Goal: Task Accomplishment & Management: Use online tool/utility

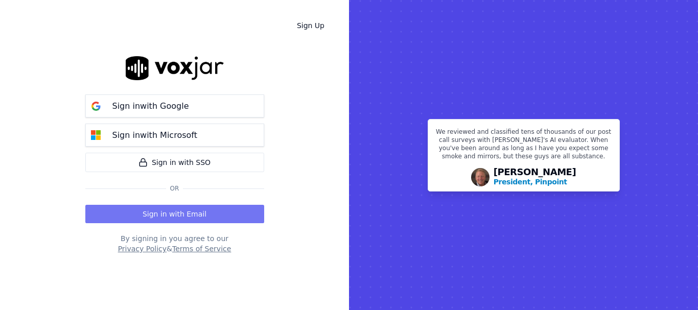
click at [222, 207] on button "Sign in with Email" at bounding box center [174, 214] width 179 height 18
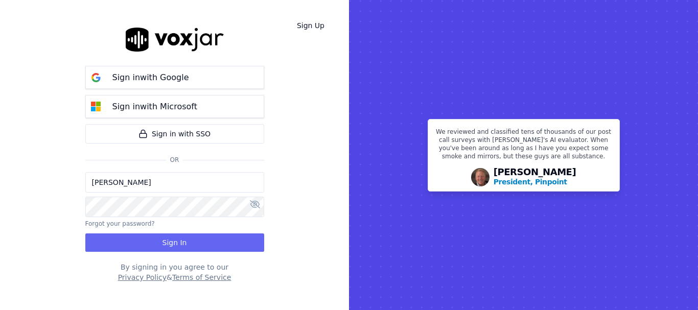
click at [184, 184] on input "[PERSON_NAME]" at bounding box center [174, 182] width 179 height 20
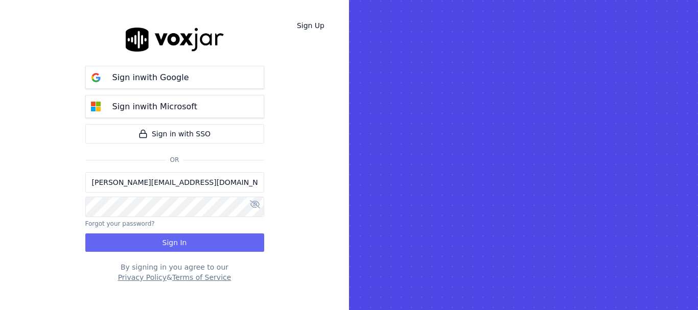
click at [130, 183] on input "[PERSON_NAME][EMAIL_ADDRESS][DOMAIN_NAME]" at bounding box center [174, 182] width 179 height 20
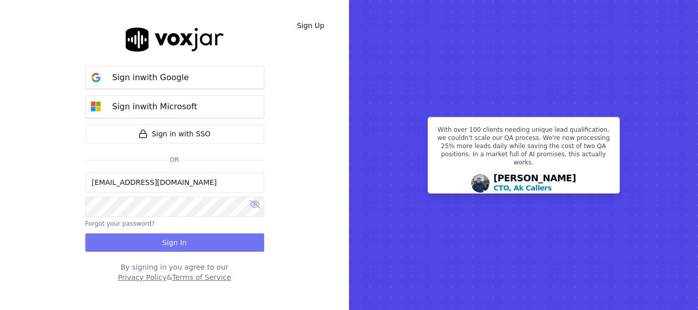
type input "[EMAIL_ADDRESS][DOMAIN_NAME]"
click at [173, 240] on button "Sign In" at bounding box center [174, 243] width 179 height 18
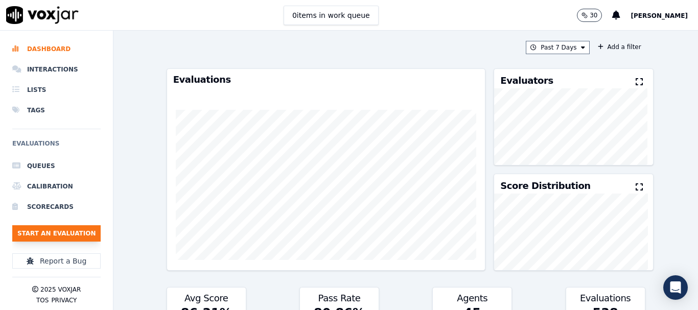
click at [81, 232] on button "Start an Evaluation" at bounding box center [56, 233] width 88 height 16
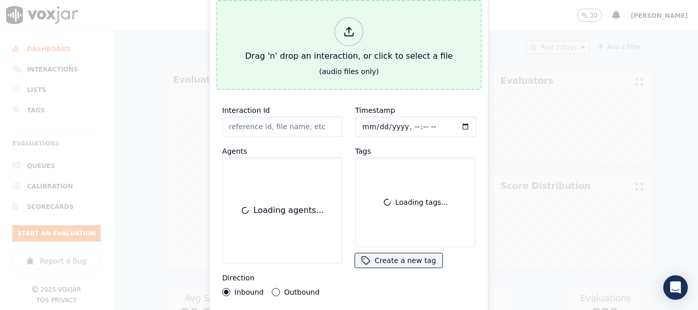
click at [321, 36] on div "Drag 'n' drop an interaction, or click to select a file" at bounding box center [349, 39] width 216 height 53
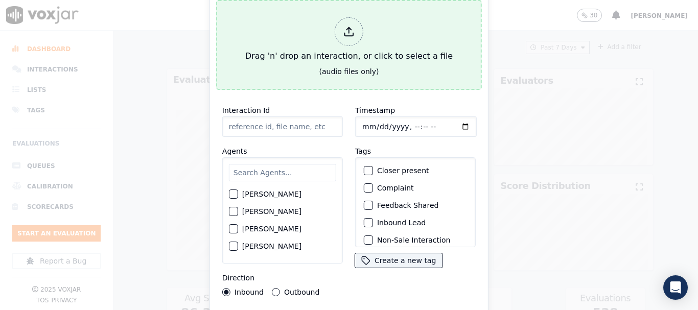
type input "20250915-195115_2676265213-all.mp3"
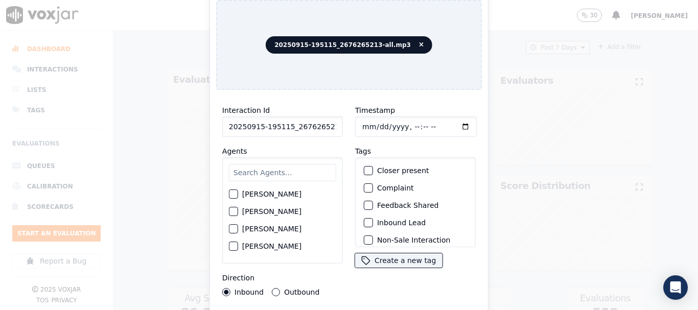
click at [293, 169] on input "text" at bounding box center [282, 172] width 107 height 17
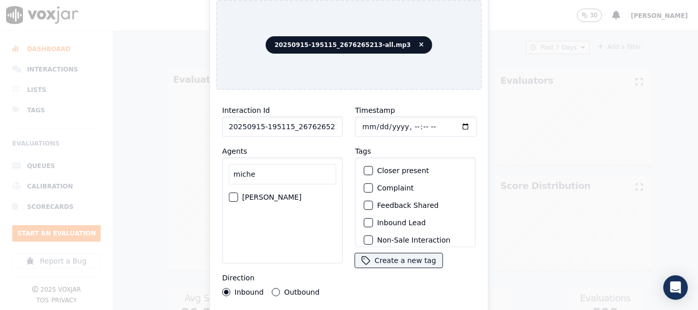
type input "miche"
click at [286, 194] on label "[PERSON_NAME]" at bounding box center [271, 197] width 59 height 7
click at [238, 193] on button "[PERSON_NAME]" at bounding box center [233, 197] width 9 height 9
click at [360, 125] on input "Timestamp" at bounding box center [416, 126] width 122 height 20
type input "2025-09-15T13:55"
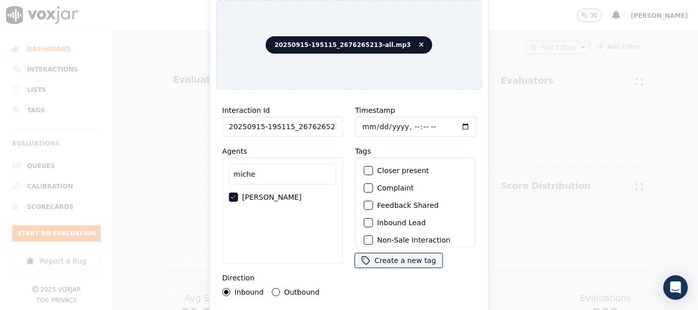
scroll to position [89, 0]
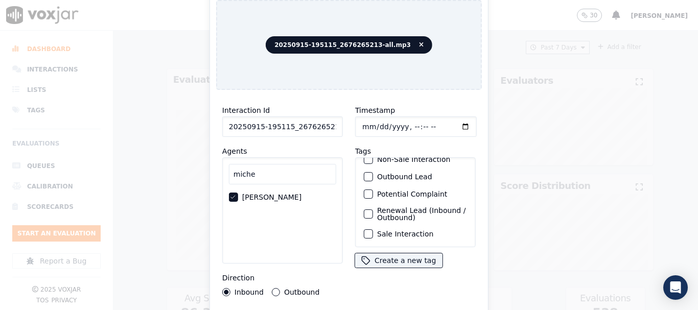
click at [403, 230] on label "Sale Interaction" at bounding box center [405, 233] width 56 height 7
click at [373, 229] on button "Sale Interaction" at bounding box center [368, 233] width 9 height 9
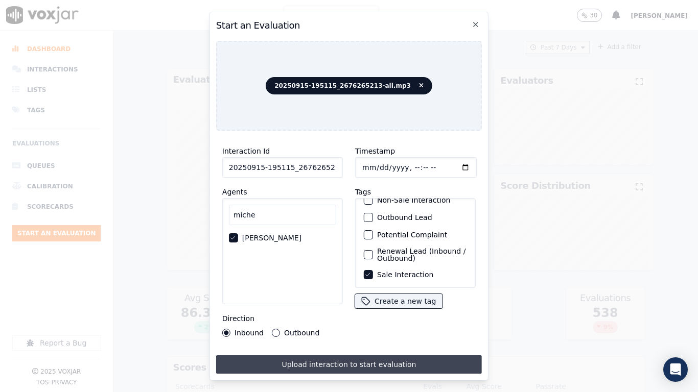
click at [405, 310] on button "Upload interaction to start evaluation" at bounding box center [349, 365] width 266 height 18
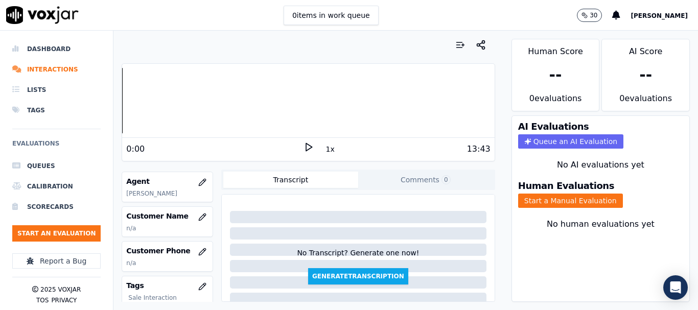
scroll to position [153, 0]
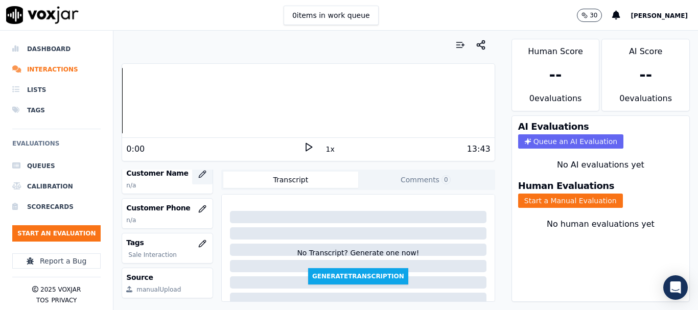
click at [198, 175] on icon "button" at bounding box center [202, 174] width 8 height 8
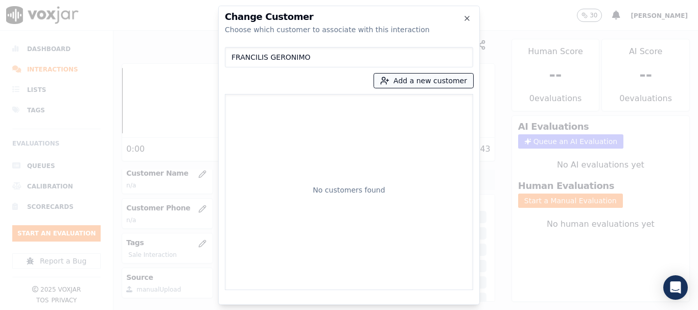
type input "FRANCILIS GERONIMO"
click at [431, 84] on button "Add a new customer" at bounding box center [423, 81] width 99 height 14
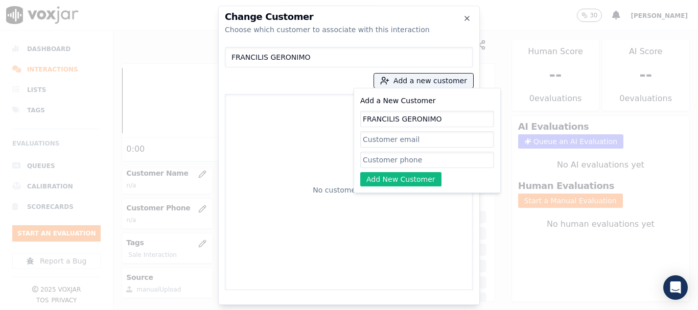
type input "FRANCILIS GERONIMO"
click at [395, 156] on input "Add a New Customer" at bounding box center [427, 160] width 134 height 16
paste input "2676265213"
type input "2676265213"
click at [388, 176] on button "Add New Customer" at bounding box center [400, 179] width 81 height 14
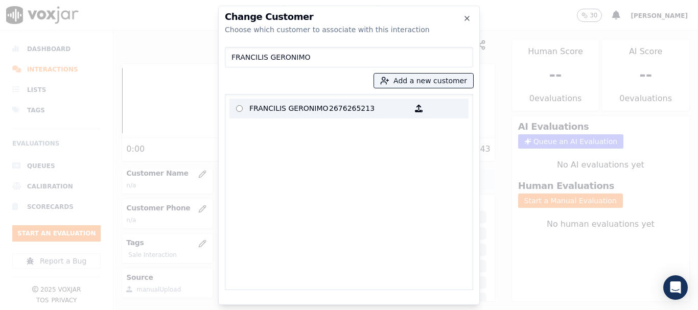
click at [280, 108] on p "FRANCILIS GERONIMO" at bounding box center [289, 109] width 80 height 16
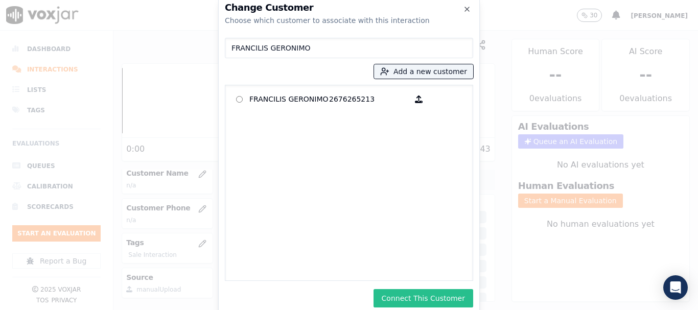
click at [426, 299] on button "Connect This Customer" at bounding box center [424, 298] width 100 height 18
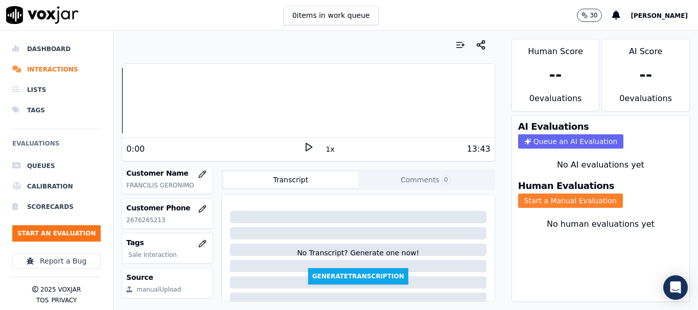
click at [543, 205] on button "Start a Manual Evaluation" at bounding box center [570, 201] width 105 height 14
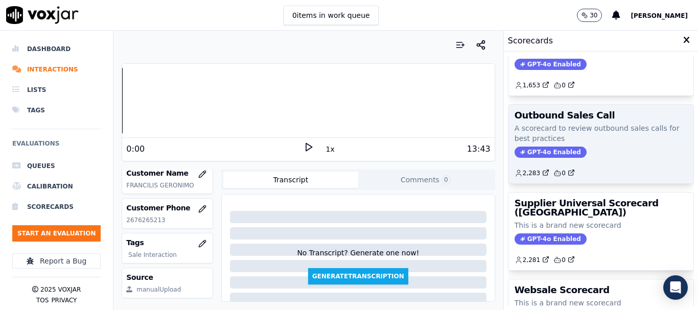
scroll to position [226, 0]
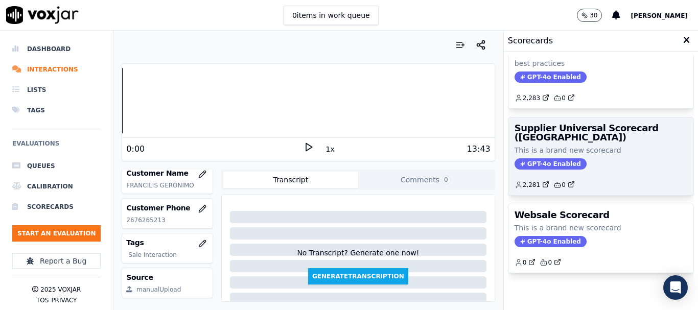
click at [572, 158] on div "GPT-4o Enabled" at bounding box center [601, 163] width 173 height 11
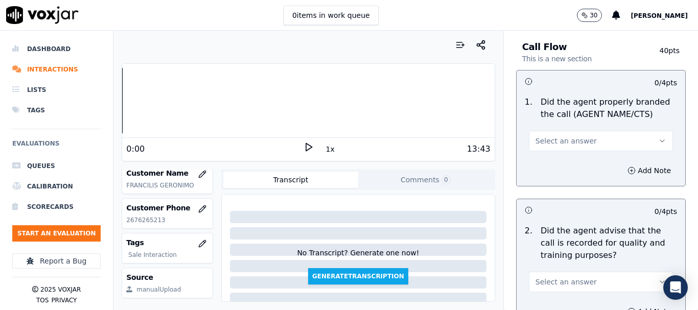
scroll to position [102, 0]
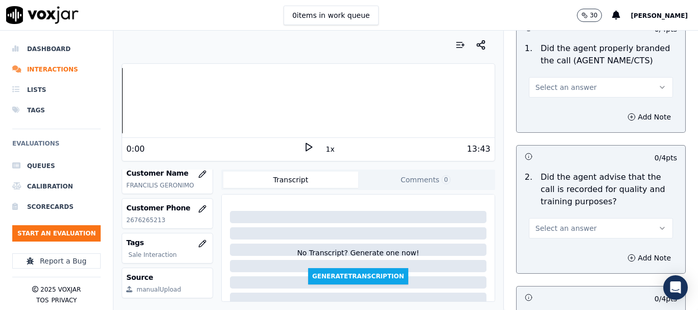
click at [560, 89] on span "Select an answer" at bounding box center [565, 87] width 61 height 10
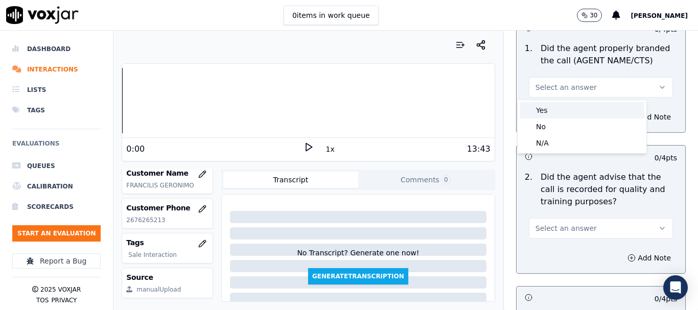
click at [557, 110] on div "Yes" at bounding box center [582, 110] width 125 height 16
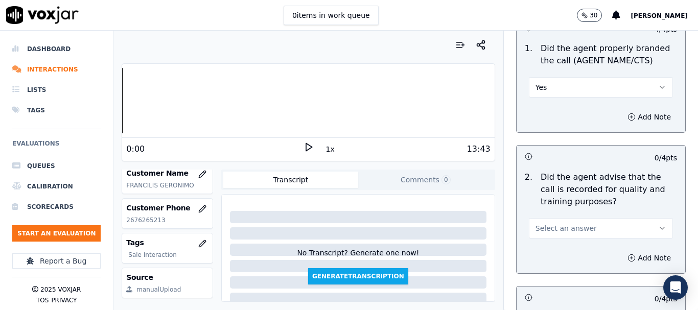
click at [561, 227] on span "Select an answer" at bounding box center [565, 228] width 61 height 10
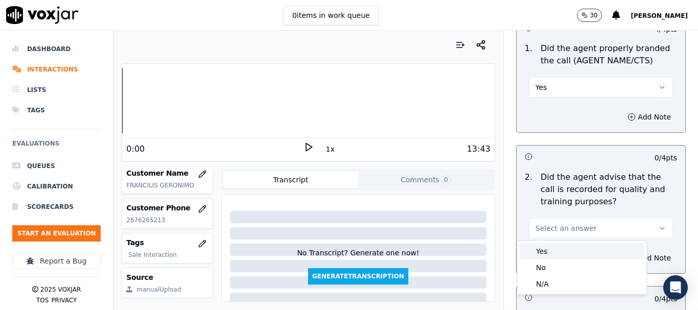
click at [559, 251] on div "Yes" at bounding box center [582, 251] width 125 height 16
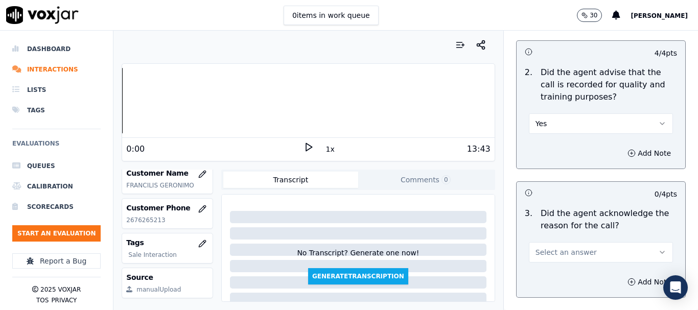
scroll to position [409, 0]
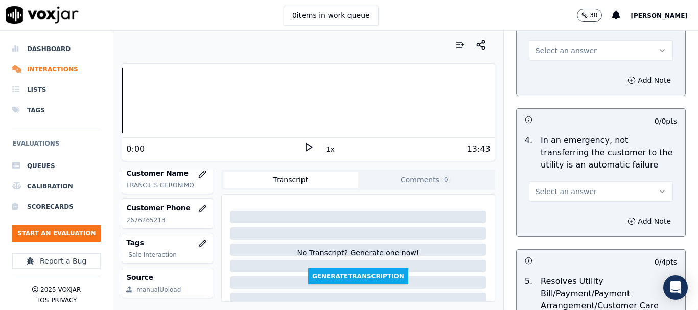
click at [561, 52] on span "Select an answer" at bounding box center [565, 50] width 61 height 10
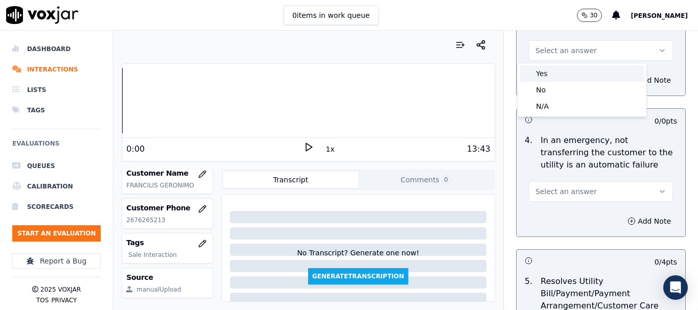
click at [563, 73] on div "Yes" at bounding box center [582, 73] width 125 height 16
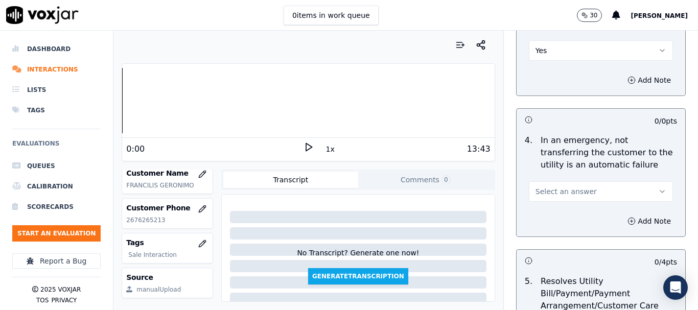
click at [575, 194] on span "Select an answer" at bounding box center [565, 191] width 61 height 10
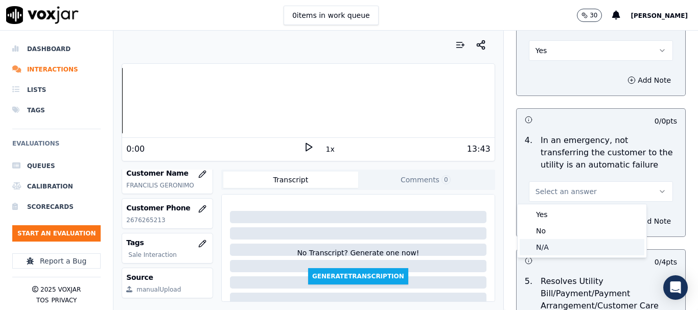
click at [567, 248] on div "N/A" at bounding box center [582, 247] width 125 height 16
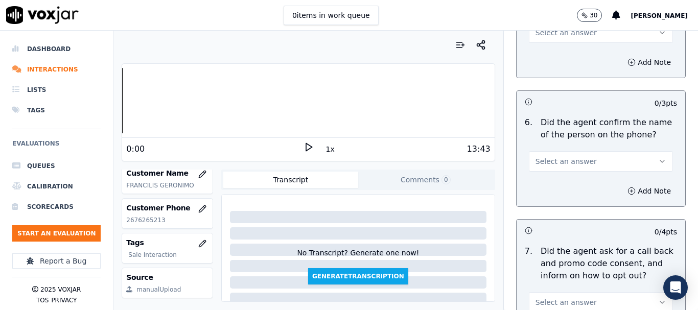
scroll to position [715, 0]
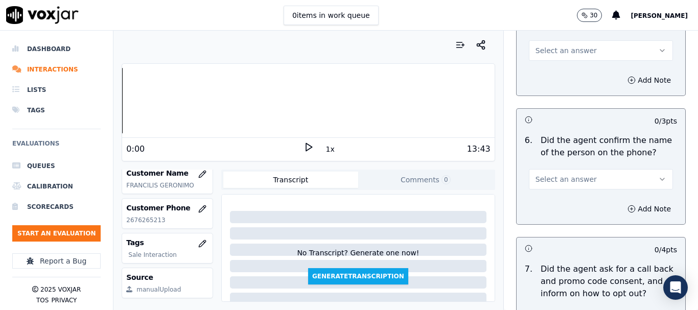
drag, startPoint x: 544, startPoint y: 49, endPoint x: 545, endPoint y: 55, distance: 6.2
click at [545, 55] on span "Select an answer" at bounding box center [565, 50] width 61 height 10
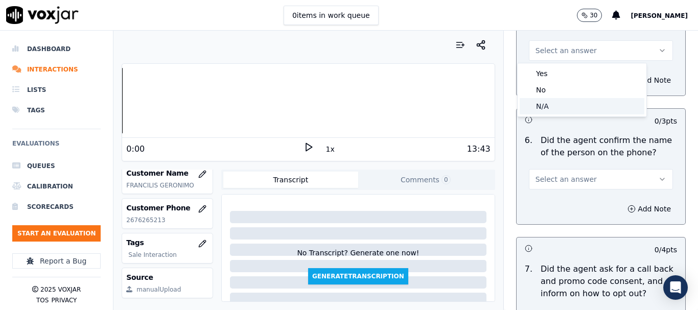
click at [552, 106] on div "N/A" at bounding box center [582, 106] width 125 height 16
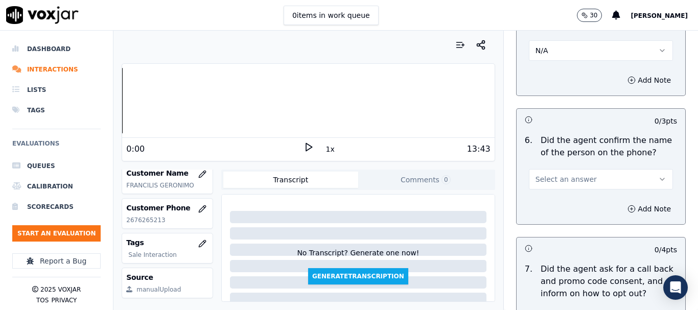
click at [569, 174] on button "Select an answer" at bounding box center [601, 179] width 144 height 20
click at [571, 204] on div "Yes" at bounding box center [582, 202] width 125 height 16
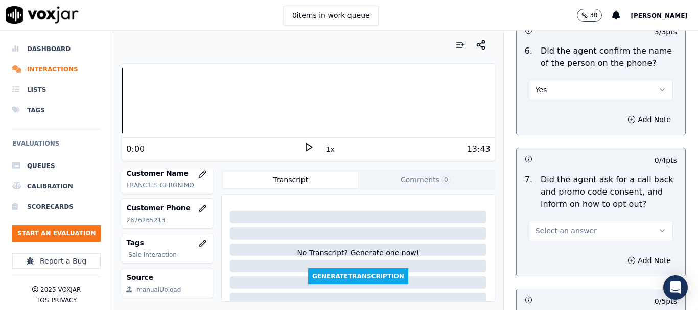
scroll to position [971, 0]
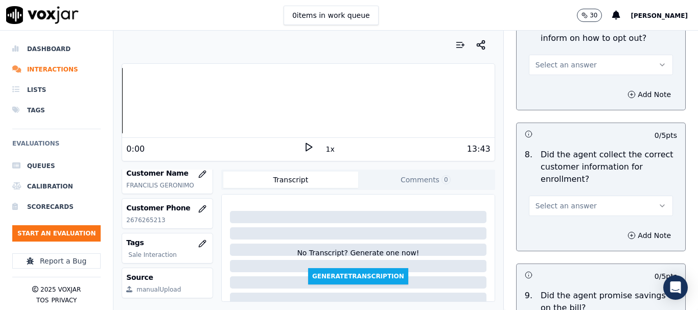
drag, startPoint x: 550, startPoint y: 60, endPoint x: 552, endPoint y: 73, distance: 12.9
click at [550, 60] on span "Select an answer" at bounding box center [565, 65] width 61 height 10
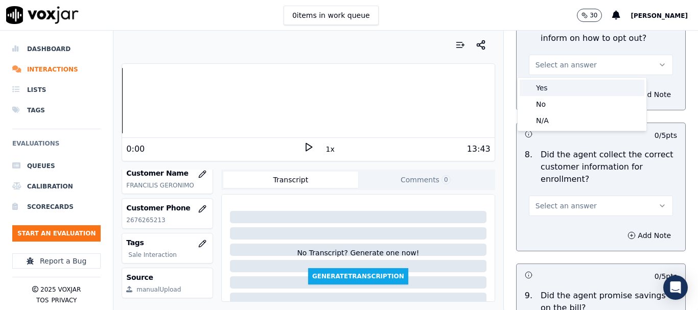
click at [552, 90] on div "Yes" at bounding box center [582, 88] width 125 height 16
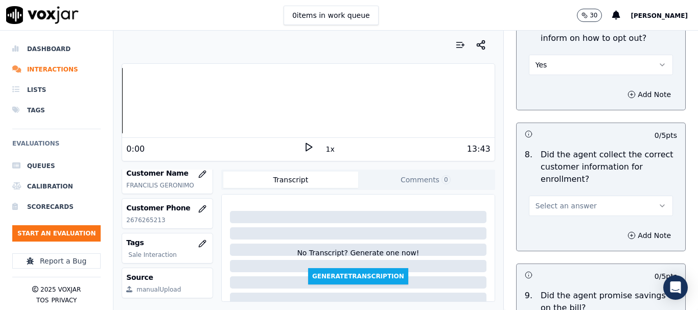
click at [592, 208] on button "Select an answer" at bounding box center [601, 206] width 144 height 20
click at [551, 225] on div "Yes" at bounding box center [582, 229] width 125 height 16
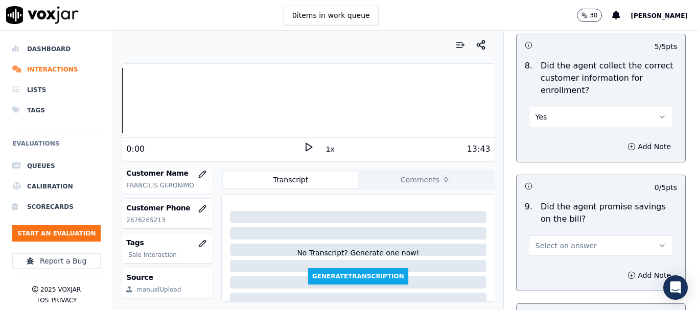
scroll to position [1226, 0]
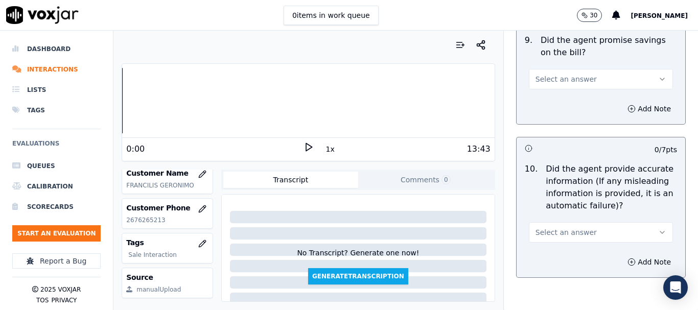
click at [549, 77] on span "Select an answer" at bounding box center [565, 79] width 61 height 10
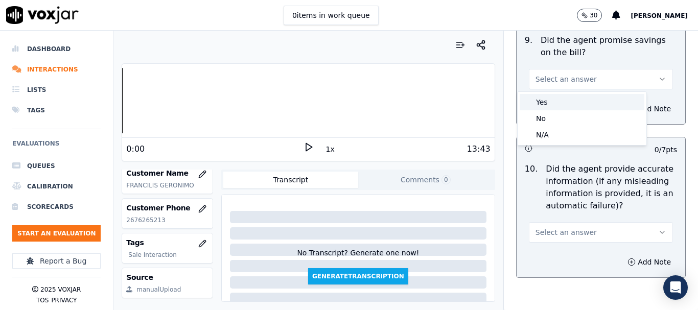
click at [552, 103] on div "Yes" at bounding box center [582, 102] width 125 height 16
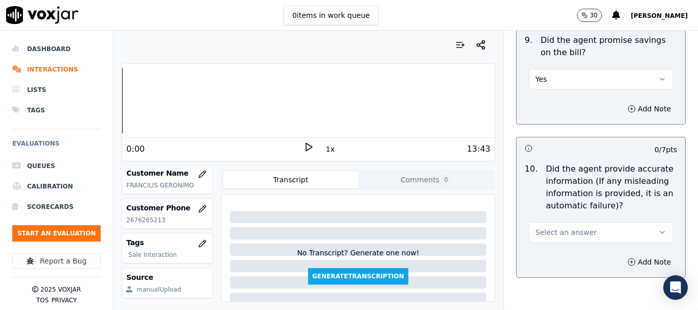
click at [556, 232] on span "Select an answer" at bounding box center [565, 232] width 61 height 10
click at [557, 251] on div "Yes" at bounding box center [582, 255] width 125 height 16
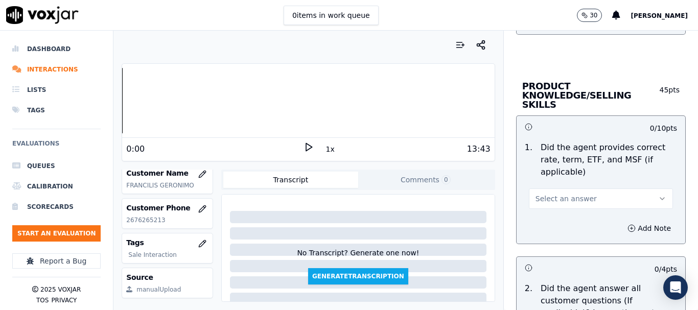
scroll to position [1482, 0]
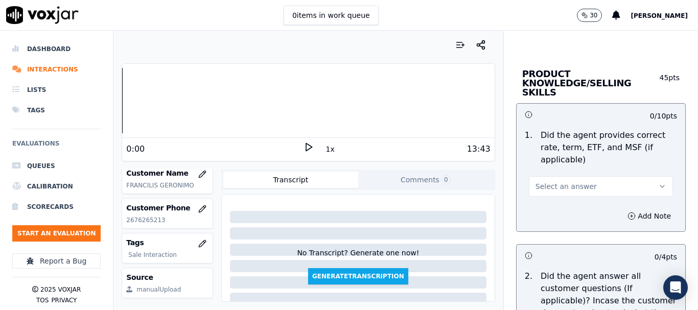
click at [563, 181] on span "Select an answer" at bounding box center [565, 186] width 61 height 10
click at [562, 204] on div "Yes" at bounding box center [582, 200] width 125 height 16
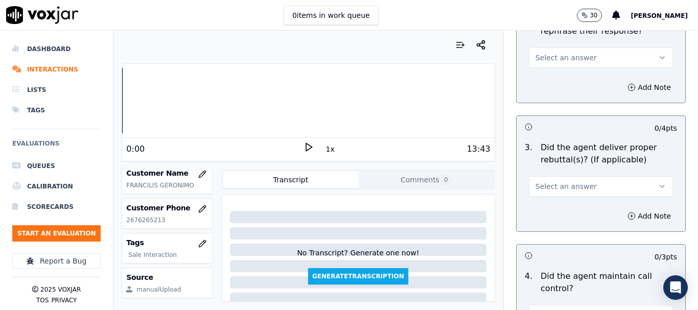
click at [554, 181] on span "Select an answer" at bounding box center [565, 186] width 61 height 10
click at [556, 198] on div "Yes" at bounding box center [582, 200] width 125 height 16
click at [545, 55] on button "Select an answer" at bounding box center [601, 58] width 144 height 20
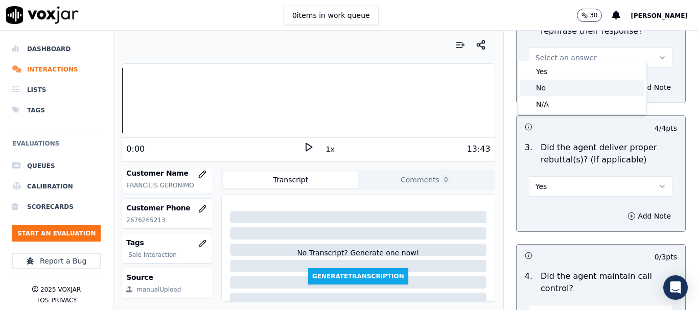
click at [545, 80] on div "No" at bounding box center [582, 88] width 125 height 16
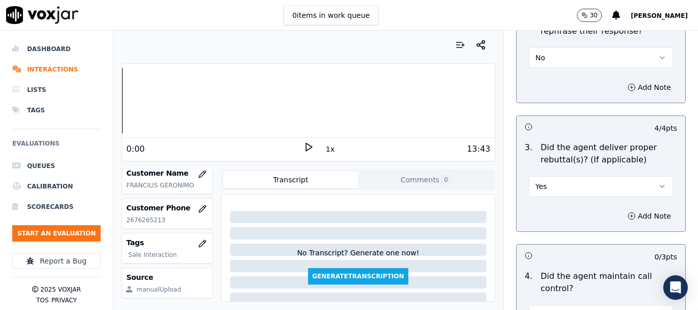
click at [542, 54] on button "No" at bounding box center [601, 58] width 144 height 20
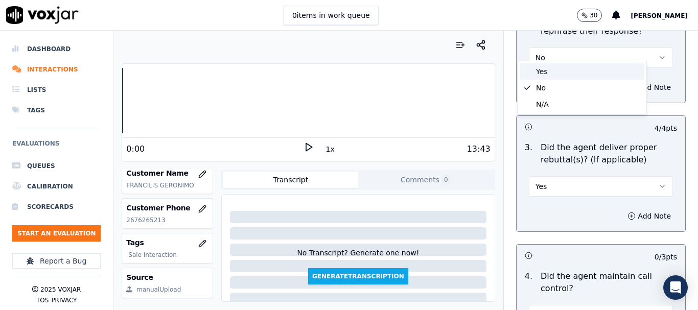
click at [542, 68] on div "Yes" at bounding box center [582, 71] width 125 height 16
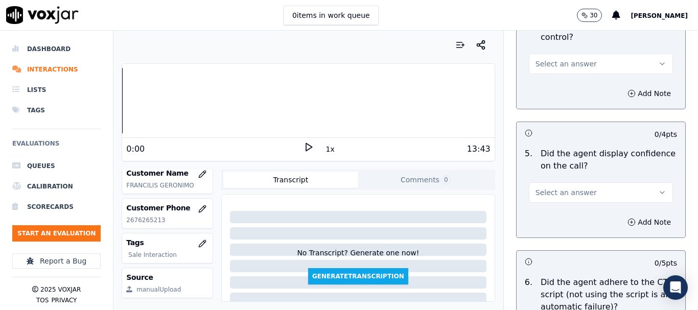
scroll to position [2044, 0]
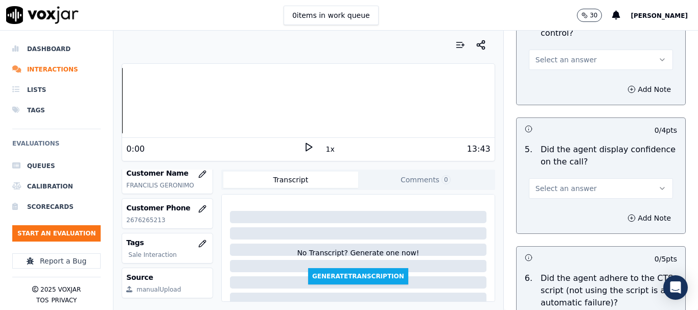
click at [541, 55] on span "Select an answer" at bounding box center [565, 60] width 61 height 10
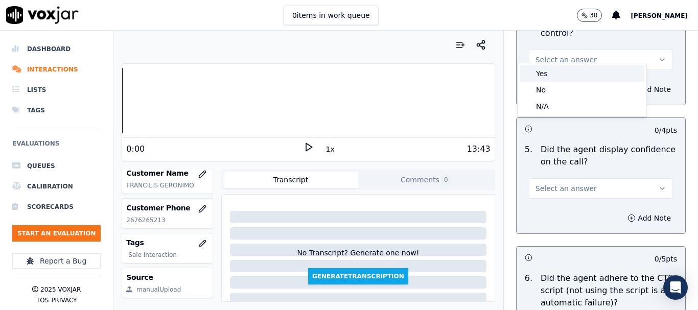
click at [543, 77] on div "Yes" at bounding box center [582, 73] width 125 height 16
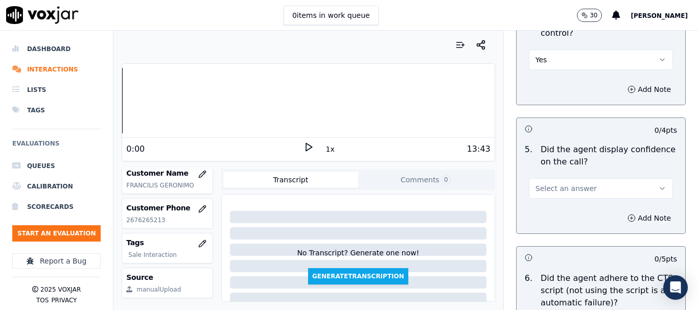
click at [568, 178] on button "Select an answer" at bounding box center [601, 188] width 144 height 20
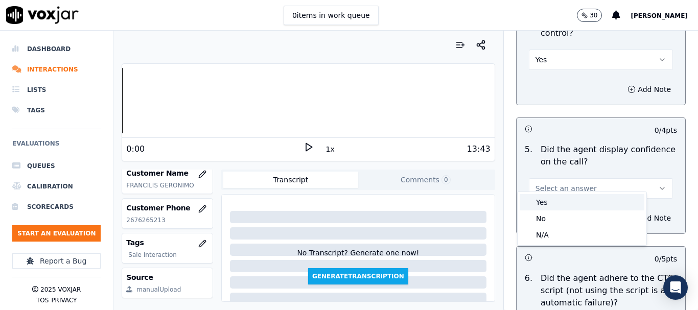
click at [570, 192] on div "Yes No N/A" at bounding box center [582, 219] width 130 height 54
click at [564, 204] on div "Yes" at bounding box center [582, 202] width 125 height 16
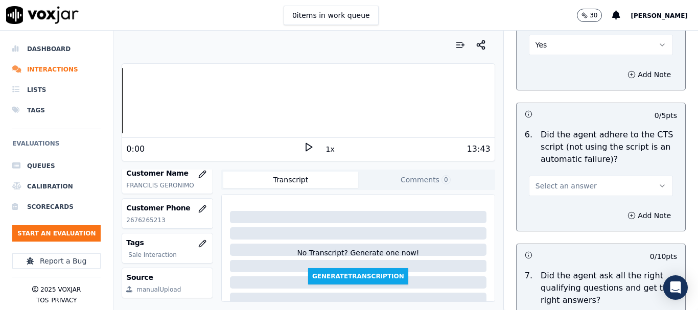
scroll to position [2350, 0]
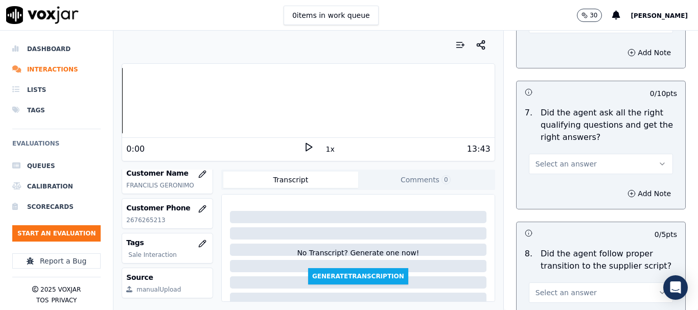
click at [553, 159] on span "Select an answer" at bounding box center [565, 164] width 61 height 10
click at [561, 181] on div "Yes" at bounding box center [582, 178] width 125 height 16
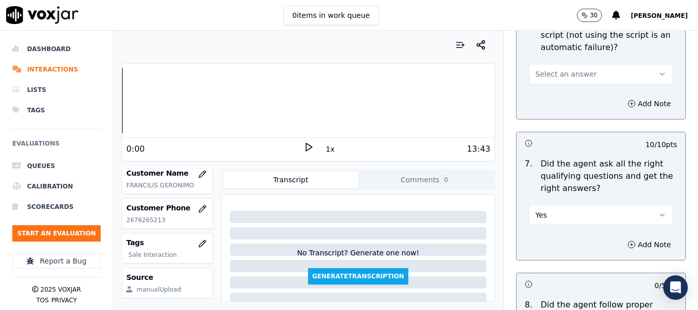
drag, startPoint x: 543, startPoint y: 62, endPoint x: 545, endPoint y: 73, distance: 11.4
click at [543, 69] on span "Select an answer" at bounding box center [565, 74] width 61 height 10
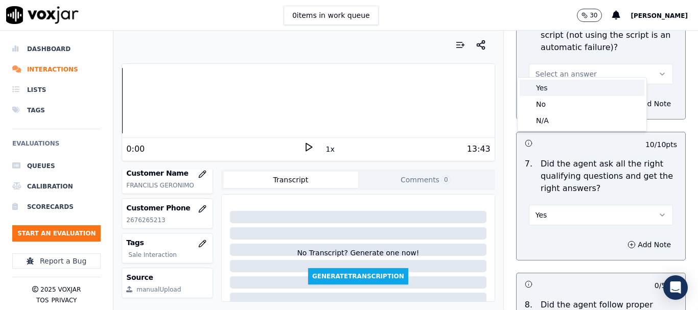
click at [546, 88] on div "Yes" at bounding box center [582, 88] width 125 height 16
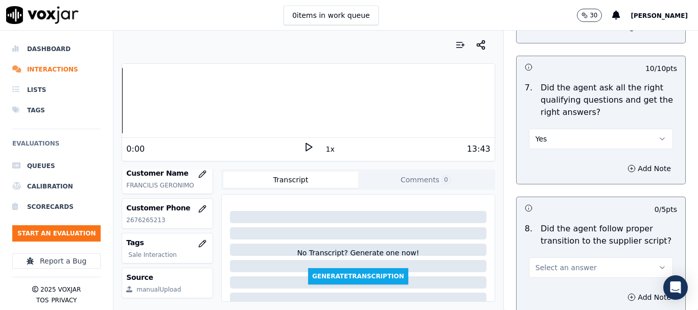
scroll to position [2555, 0]
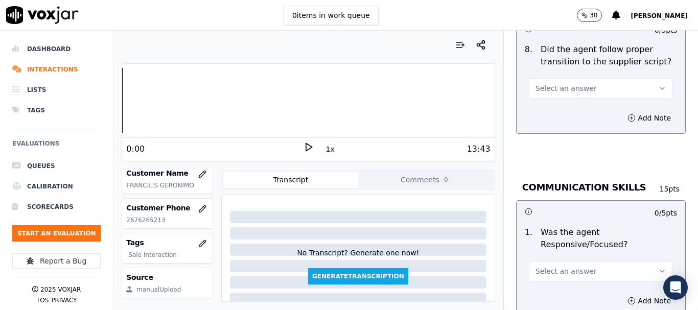
click at [542, 83] on span "Select an answer" at bounding box center [565, 88] width 61 height 10
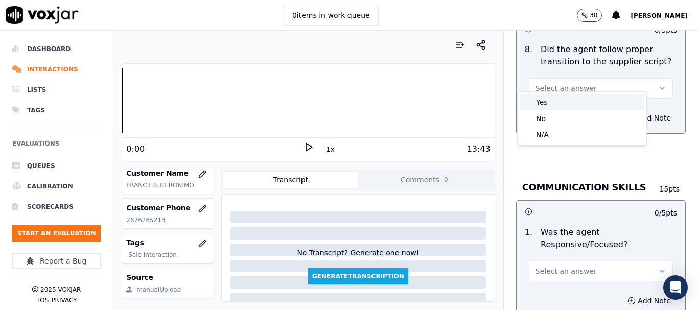
click at [553, 103] on div "Yes" at bounding box center [582, 102] width 125 height 16
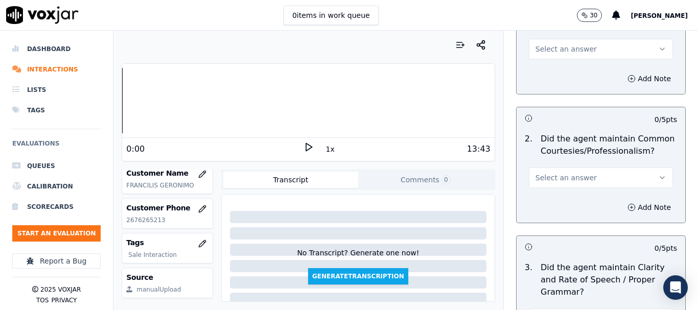
scroll to position [2759, 0]
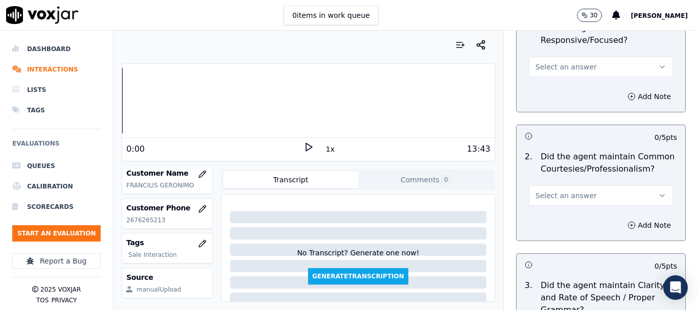
click at [549, 62] on span "Select an answer" at bounding box center [565, 67] width 61 height 10
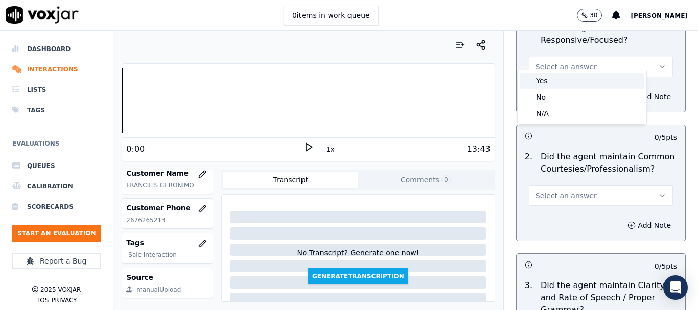
click at [554, 83] on div "Yes" at bounding box center [582, 81] width 125 height 16
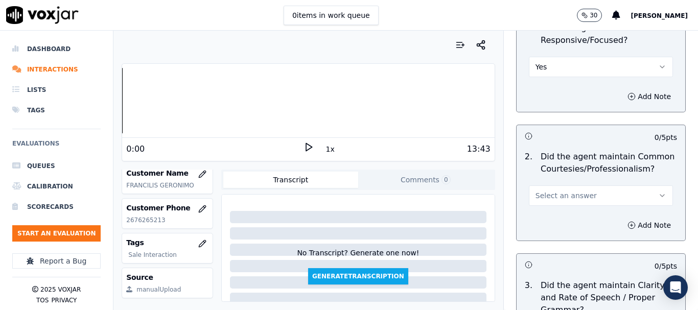
click at [554, 191] on span "Select an answer" at bounding box center [565, 196] width 61 height 10
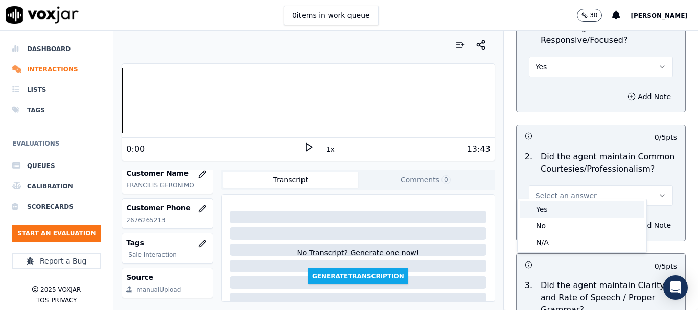
click at [552, 207] on div "Yes" at bounding box center [582, 209] width 125 height 16
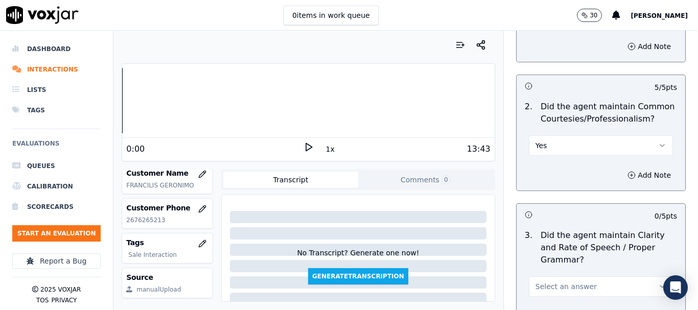
scroll to position [2909, 0]
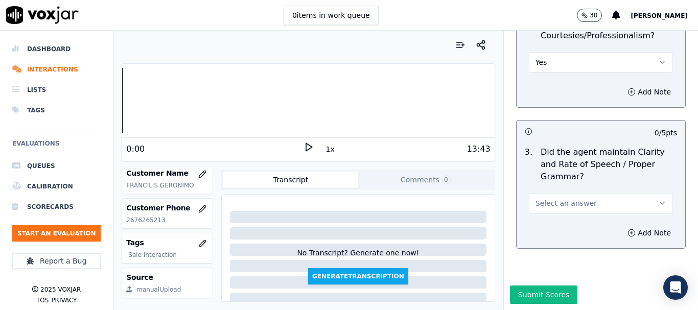
click at [559, 198] on span "Select an answer" at bounding box center [565, 203] width 61 height 10
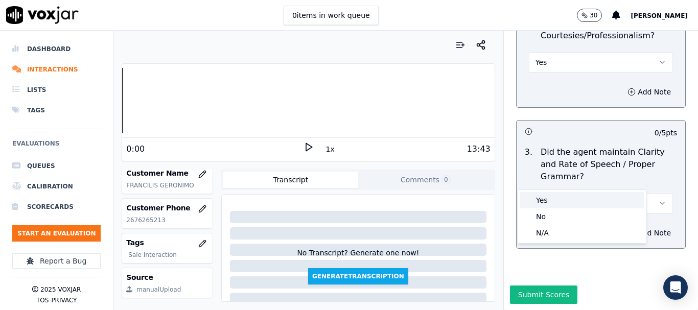
click at [558, 196] on div "Yes" at bounding box center [582, 200] width 125 height 16
